Goal: Task Accomplishment & Management: Use online tool/utility

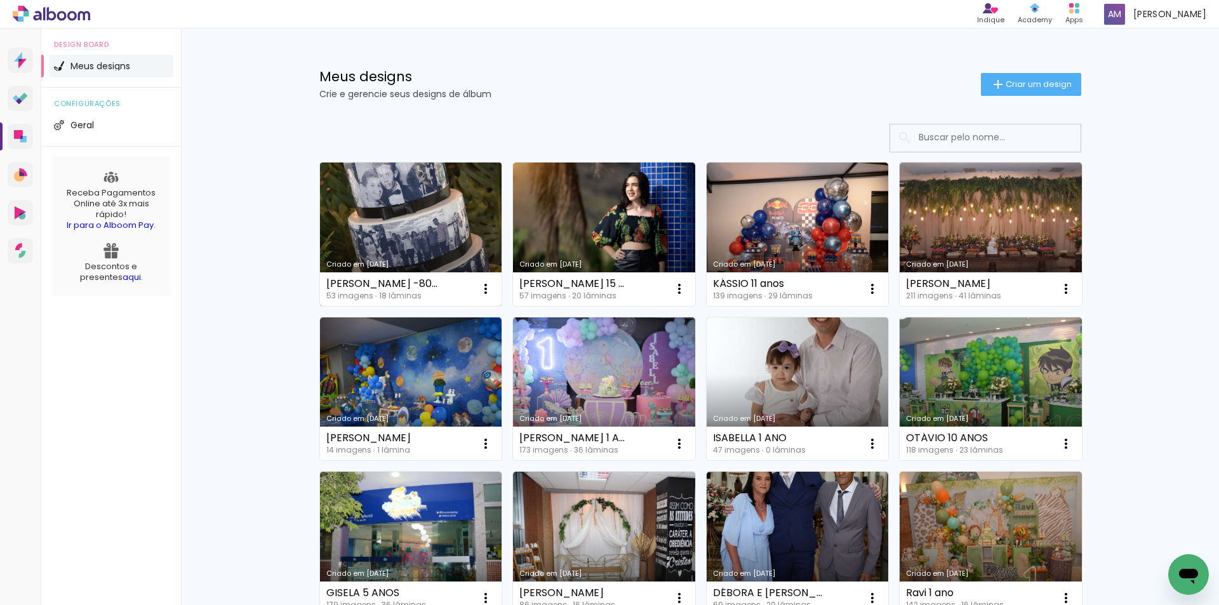
click at [415, 236] on link "Criado em [DATE]" at bounding box center [411, 234] width 182 height 143
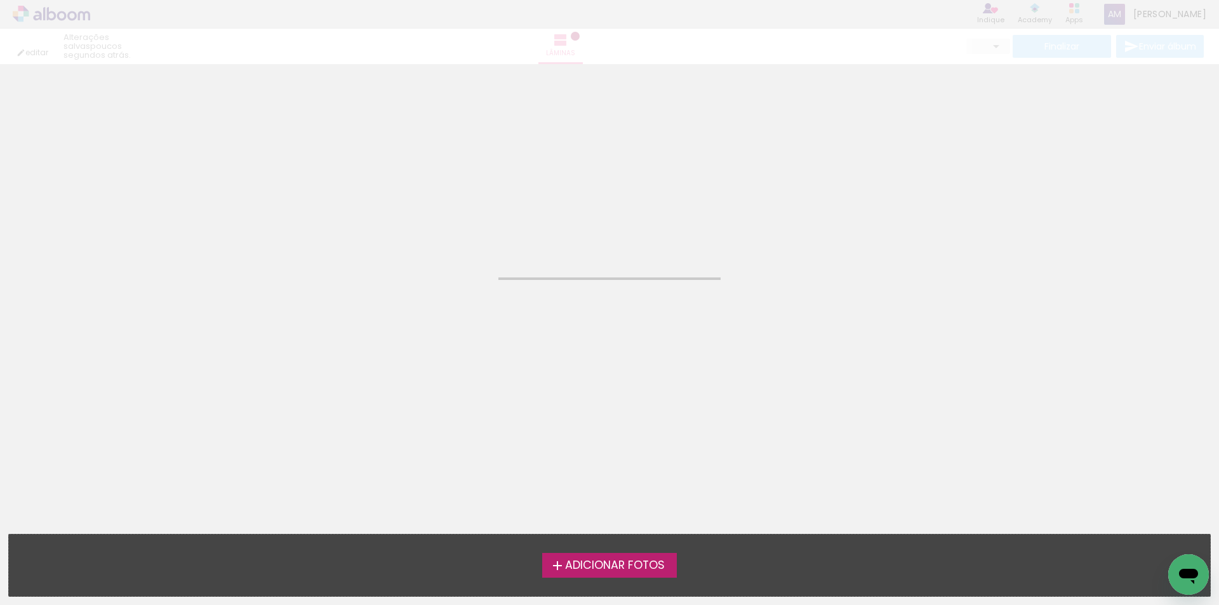
click at [415, 236] on neon-animated-pages "Confirmar Cancelar" at bounding box center [609, 334] width 1219 height 541
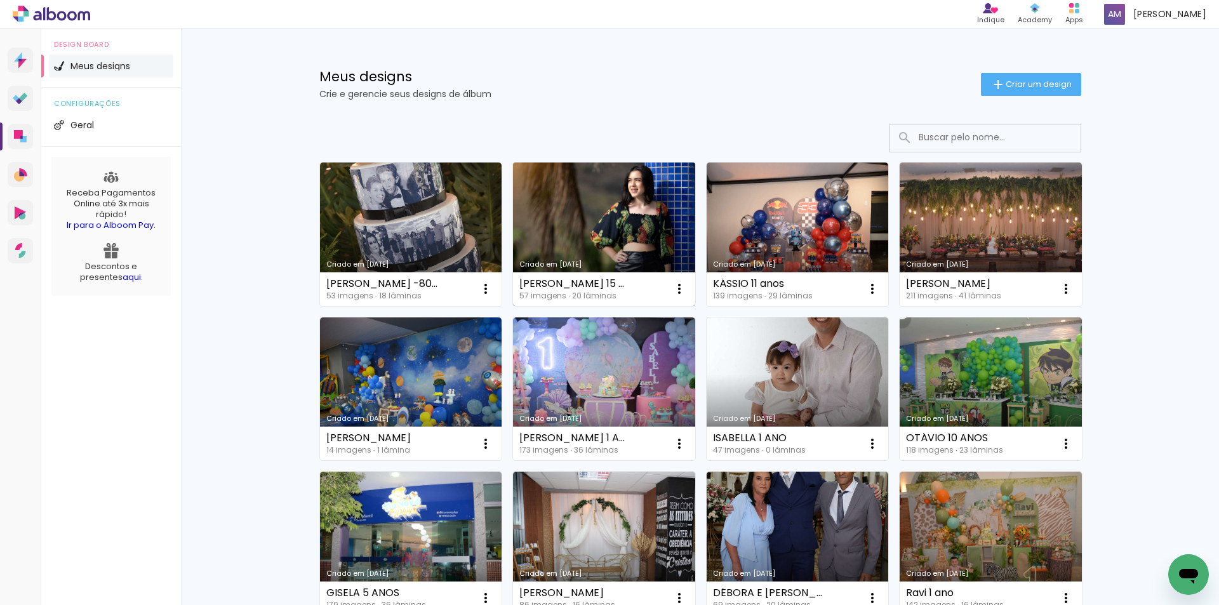
click at [597, 232] on link "Criado em [DATE]" at bounding box center [604, 234] width 182 height 143
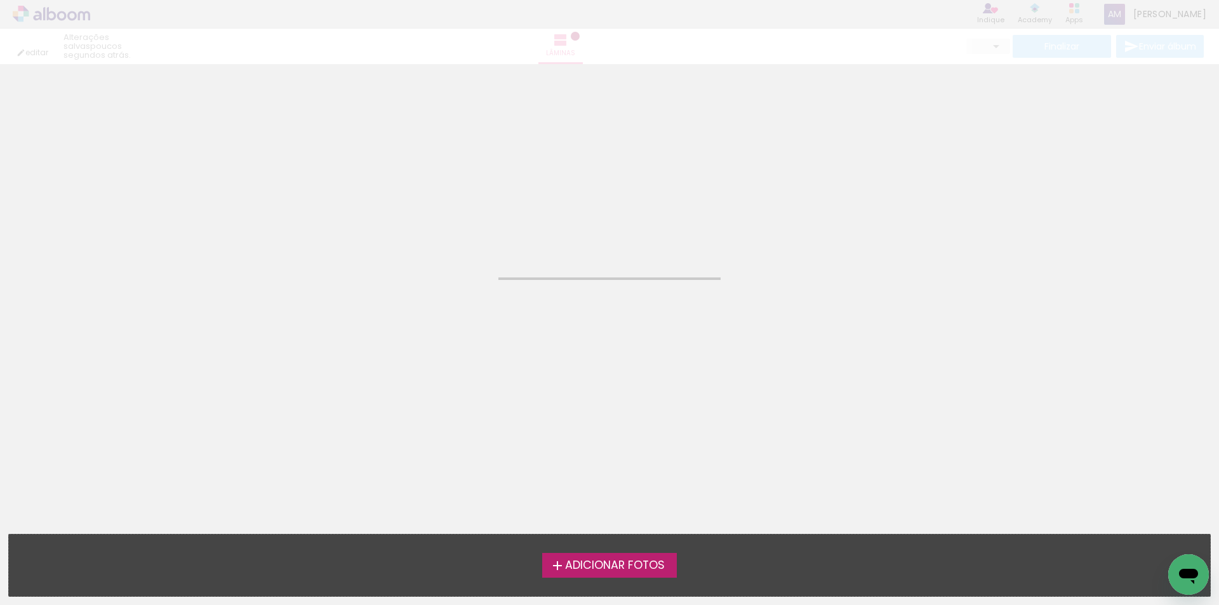
click at [597, 232] on neon-animated-pages "Confirmar Cancelar" at bounding box center [609, 334] width 1219 height 541
